Goal: Information Seeking & Learning: Learn about a topic

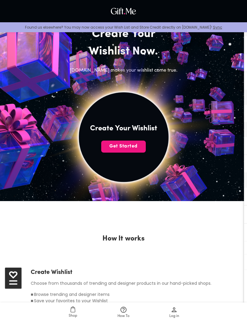
scroll to position [56, 0]
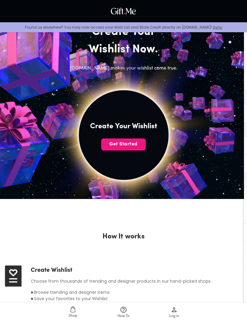
click at [121, 313] on icon at bounding box center [123, 310] width 6 height 6
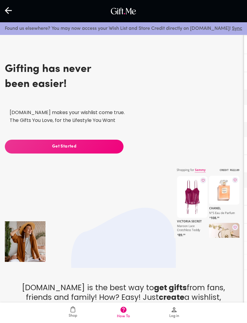
click at [73, 313] on icon at bounding box center [72, 309] width 5 height 7
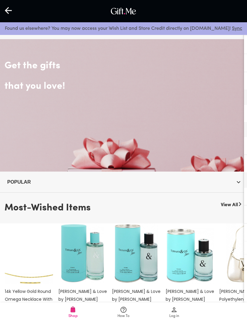
click at [225, 193] on div "Most-Wished Items View All 14k Yellow Gold Round Omega Necklace With Diamond Cu…" at bounding box center [123, 253] width 247 height 120
click at [236, 185] on icon "button" at bounding box center [238, 181] width 7 height 7
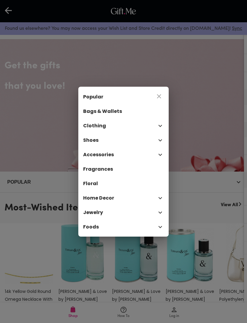
click at [129, 173] on span "Fragrances" at bounding box center [123, 168] width 81 height 7
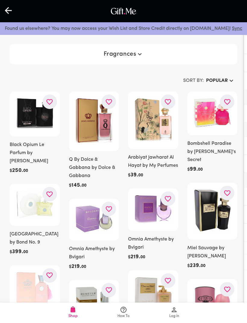
click at [224, 81] on h6 "Popular" at bounding box center [217, 81] width 22 height 8
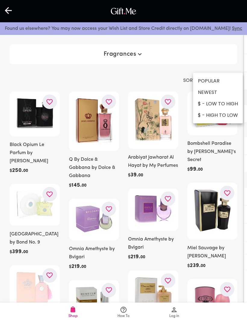
click at [230, 115] on li "$ - HIGH TO LOW" at bounding box center [218, 115] width 50 height 11
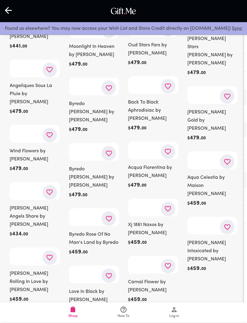
scroll to position [3107, 0]
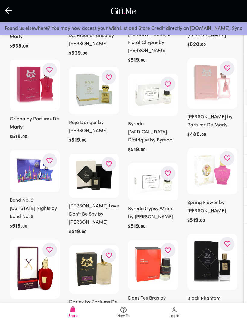
click at [47, 157] on icon "button" at bounding box center [50, 161] width 8 height 8
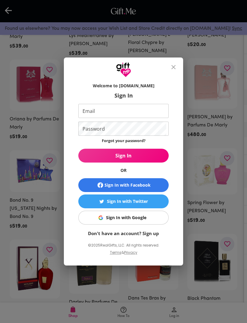
click at [173, 71] on icon "close" at bounding box center [173, 66] width 7 height 7
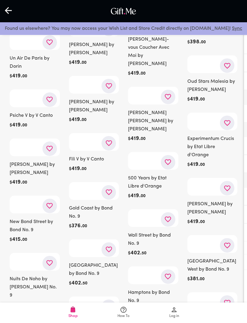
scroll to position [4744, 0]
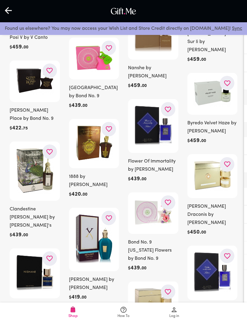
click at [82, 208] on div "Xerjoff Erba Pura by Xerjoff $ 419 . 00" at bounding box center [94, 255] width 50 height 94
click at [83, 214] on img at bounding box center [94, 239] width 38 height 50
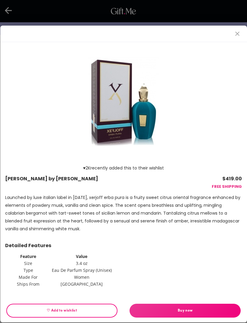
click at [237, 31] on icon "close" at bounding box center [236, 33] width 7 height 7
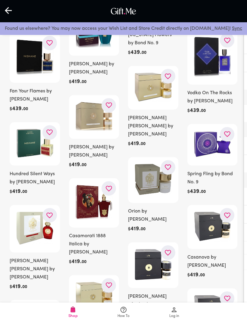
scroll to position [4959, 0]
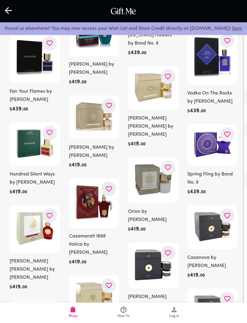
click at [97, 184] on img at bounding box center [94, 202] width 38 height 36
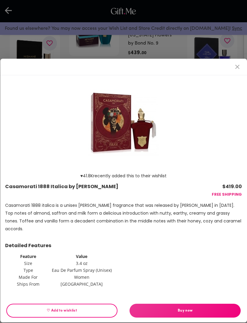
click at [219, 63] on div "♥ 41.8K recently added this to their wishlist Casamorati 1888 Italica by Xerjof…" at bounding box center [123, 161] width 247 height 323
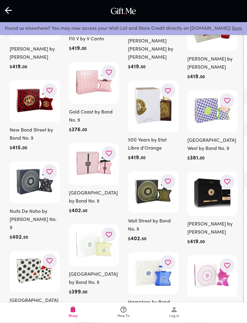
scroll to position [5831, 0]
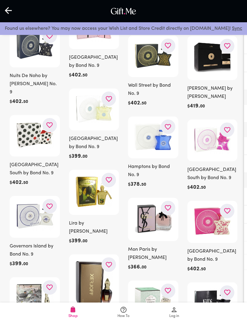
click at [80, 219] on h6 "Lira by Xerjoff" at bounding box center [94, 227] width 50 height 16
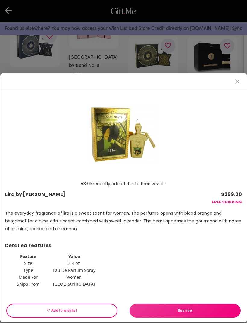
click at [10, 66] on div "♥ 33.1K recently added this to their wishlist Lira by Xerjoff $399.00 FREE SHIP…" at bounding box center [123, 161] width 247 height 323
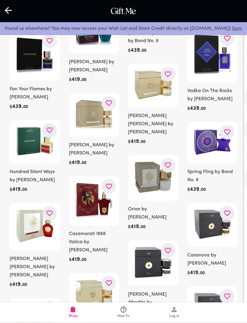
scroll to position [4960, 0]
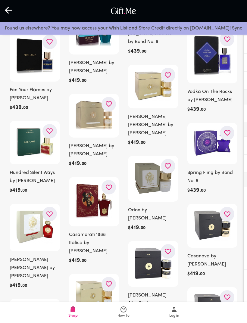
click at [96, 231] on h6 "Casamorati 1888 Italica by [PERSON_NAME]" at bounding box center [94, 243] width 50 height 24
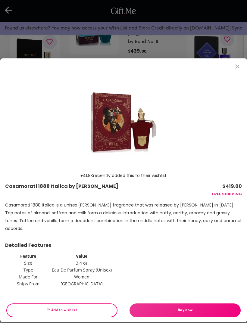
scroll to position [4960, 0]
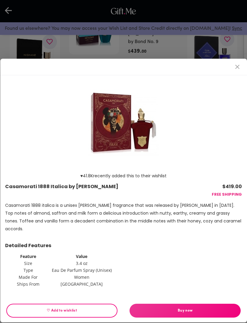
click at [236, 70] on icon "close" at bounding box center [236, 66] width 7 height 7
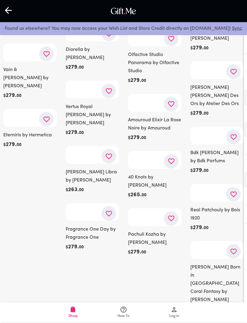
scroll to position [12772, 0]
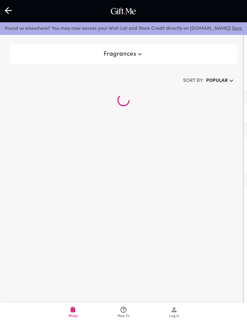
click at [178, 309] on span "Log in" at bounding box center [173, 312] width 43 height 13
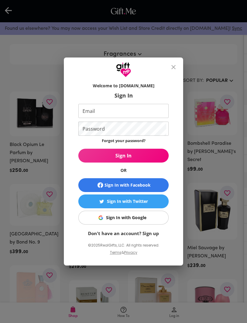
click at [42, 2] on div "Welcome to Gift.me Sign In Email Email Password Password Forgot your password? …" at bounding box center [123, 161] width 247 height 323
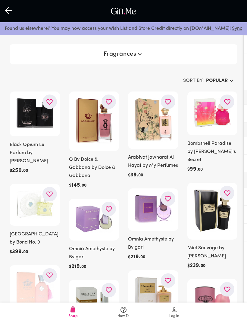
click at [97, 214] on img at bounding box center [94, 219] width 38 height 28
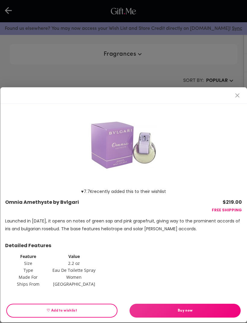
click at [38, 66] on div "♥ 7.7K recently added this to their wishlist Omnia Amethyste by Bvlgari $219.00…" at bounding box center [123, 161] width 247 height 323
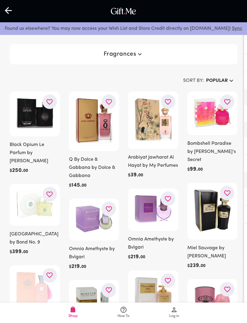
click at [170, 313] on span "Log in" at bounding box center [173, 312] width 43 height 13
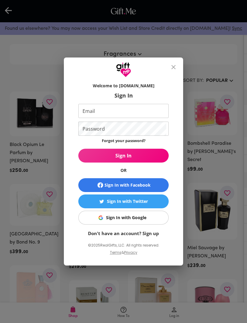
click at [92, 216] on span "Sign In with Google" at bounding box center [122, 217] width 83 height 7
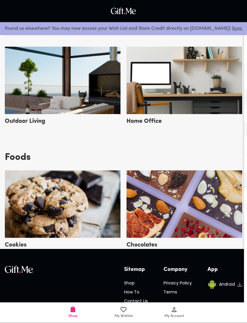
scroll to position [1531, 0]
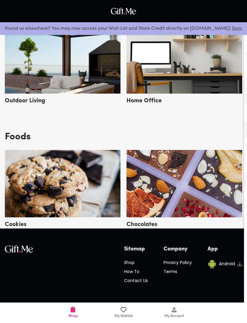
click at [118, 319] on span "My Wishlist" at bounding box center [123, 316] width 18 height 6
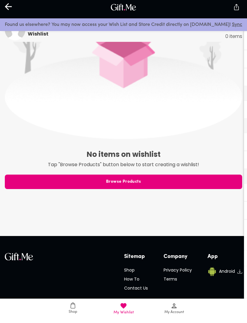
scroll to position [221, 0]
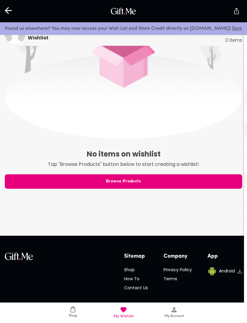
click at [89, 318] on span "Shop" at bounding box center [72, 312] width 43 height 12
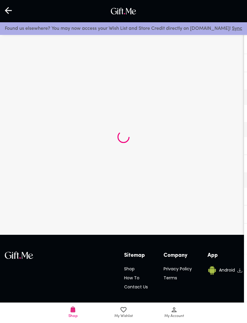
scroll to position [3, 0]
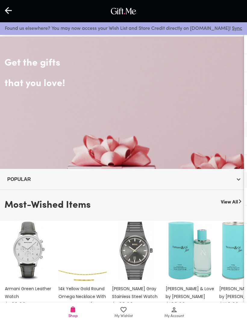
click at [235, 171] on div "Popular" at bounding box center [123, 179] width 247 height 21
click at [232, 184] on button "Popular" at bounding box center [123, 179] width 237 height 11
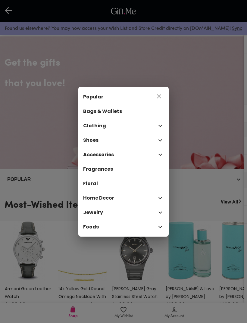
click at [140, 173] on span "Fragrances" at bounding box center [123, 168] width 81 height 7
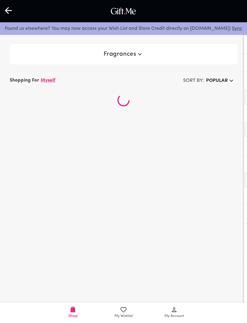
click at [107, 56] on span "Fragrances" at bounding box center [123, 54] width 40 height 7
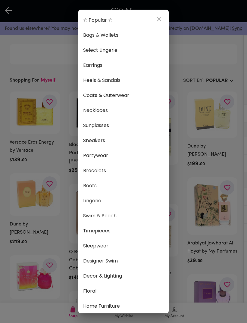
click at [114, 33] on span "Bags & Wallets" at bounding box center [123, 35] width 81 height 8
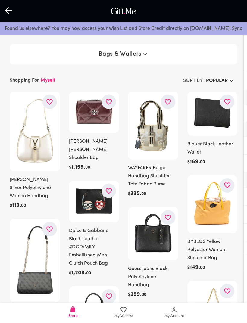
click at [220, 83] on h6 "Popular" at bounding box center [217, 81] width 22 height 8
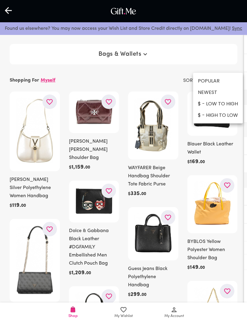
click at [204, 95] on li "NEWEST" at bounding box center [218, 92] width 50 height 11
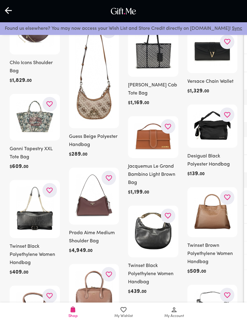
scroll to position [184, 0]
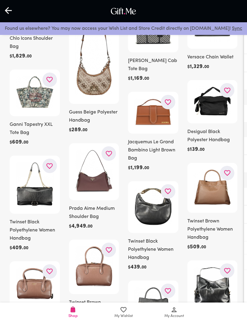
click at [87, 183] on img at bounding box center [94, 171] width 38 height 44
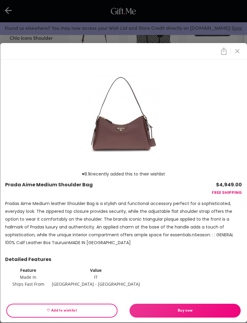
click at [237, 55] on icon "close" at bounding box center [236, 51] width 7 height 7
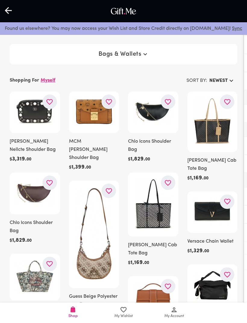
click at [136, 52] on span "Bags & Wallets" at bounding box center [123, 54] width 50 height 7
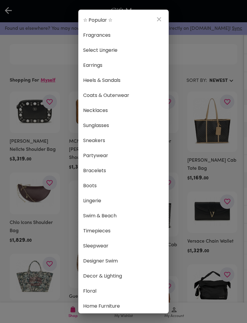
click at [137, 33] on span "Fragrances" at bounding box center [123, 35] width 81 height 8
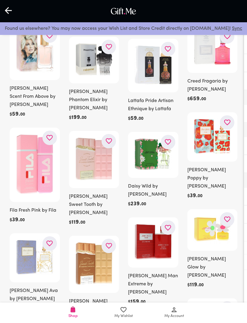
scroll to position [554, 0]
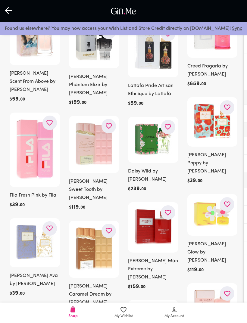
click at [106, 128] on icon "button" at bounding box center [109, 126] width 8 height 8
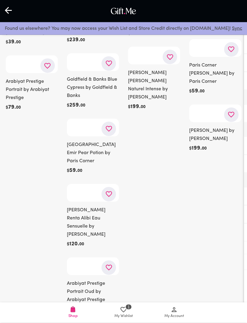
scroll to position [17884, 0]
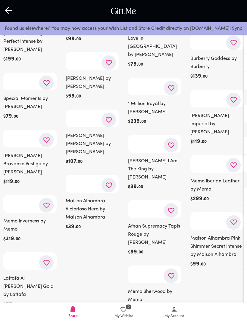
scroll to position [27754, 0]
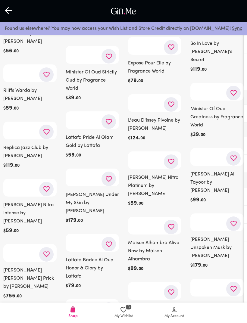
scroll to position [33421, 0]
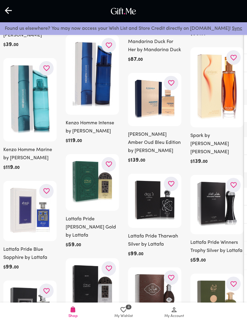
scroll to position [44974, 0]
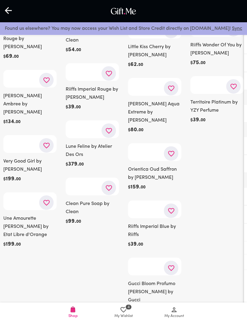
scroll to position [55480, 0]
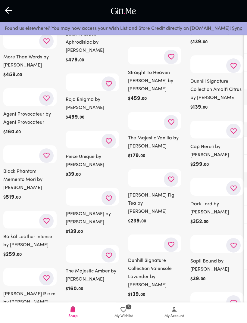
scroll to position [69958, 0]
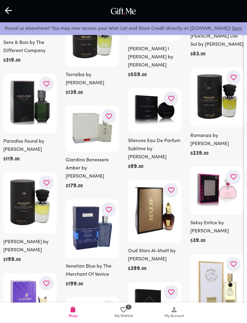
scroll to position [71590, 0]
